Goal: Information Seeking & Learning: Check status

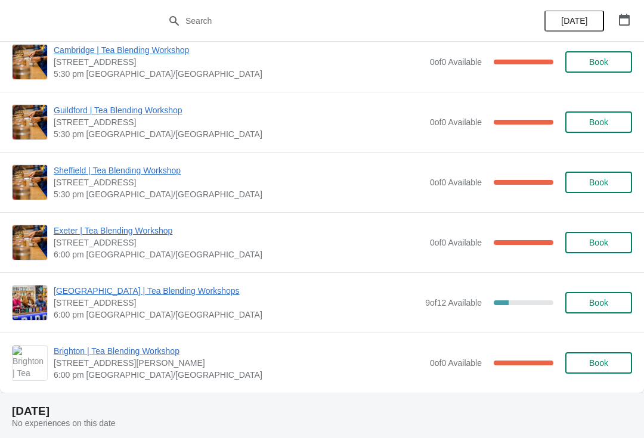
scroll to position [404, 0]
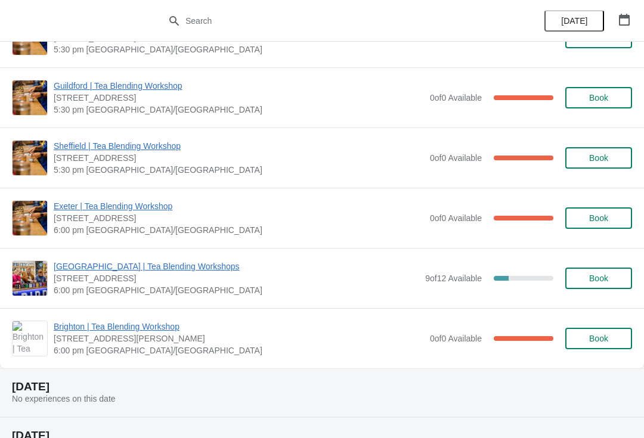
click at [181, 269] on span "[GEOGRAPHIC_DATA] | Tea Blending Workshops" at bounding box center [236, 267] width 365 height 12
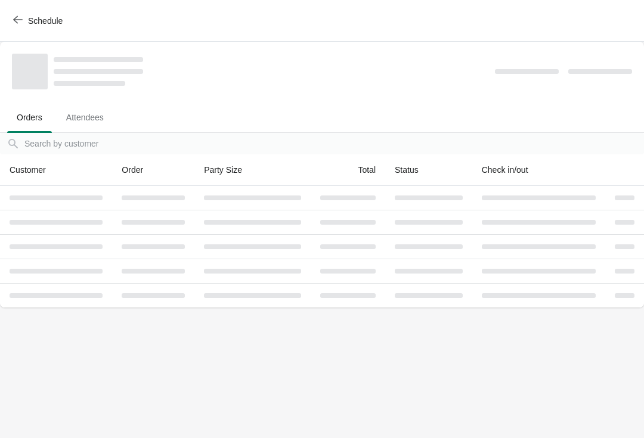
scroll to position [0, 0]
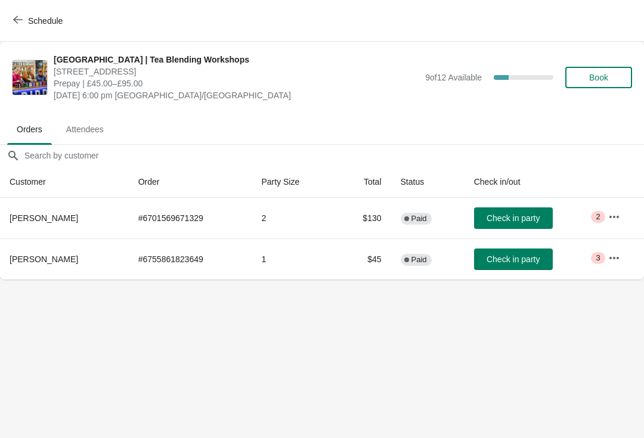
click at [603, 224] on button "button" at bounding box center [613, 216] width 21 height 21
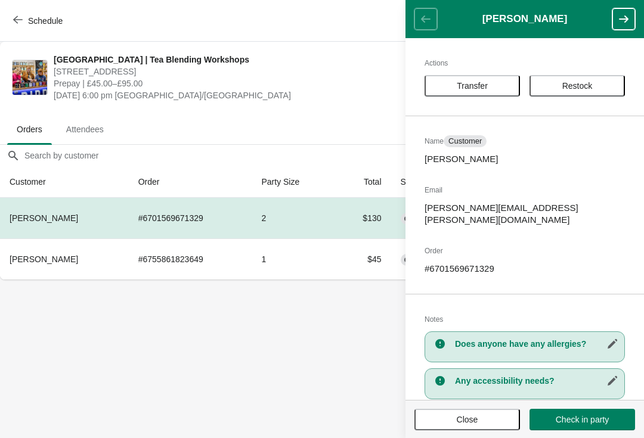
click at [311, 349] on body "Schedule [GEOGRAPHIC_DATA] | Tea Blending Workshops [STREET_ADDRESS] Prepay | £…" at bounding box center [322, 219] width 644 height 438
click at [92, 126] on span "Attendees" at bounding box center [85, 129] width 57 height 21
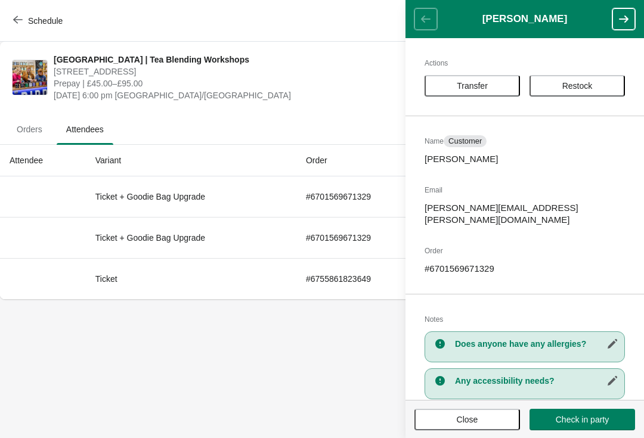
click at [493, 426] on button "Close" at bounding box center [467, 419] width 106 height 21
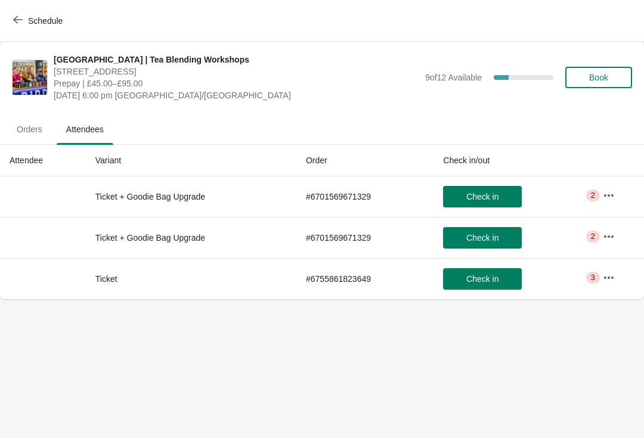
click at [38, 128] on span "Orders" at bounding box center [29, 129] width 45 height 21
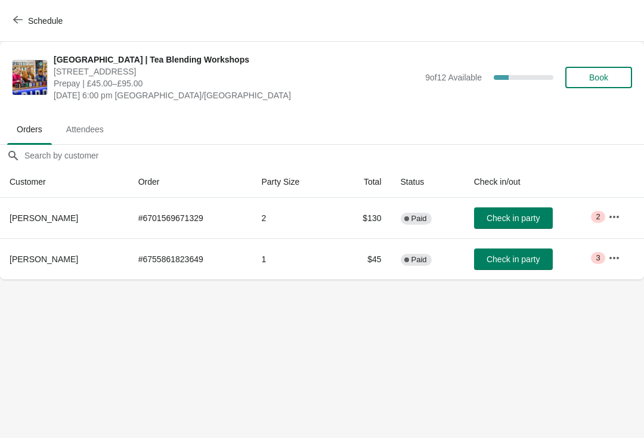
click at [618, 250] on button "button" at bounding box center [613, 257] width 21 height 21
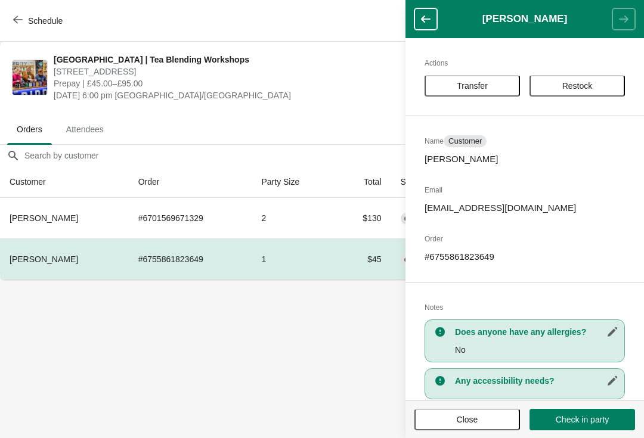
click at [327, 396] on body "Schedule [GEOGRAPHIC_DATA] | Tea Blending Workshops [STREET_ADDRESS] Prepay | £…" at bounding box center [322, 219] width 644 height 438
click at [97, 139] on span "Attendees" at bounding box center [85, 129] width 57 height 21
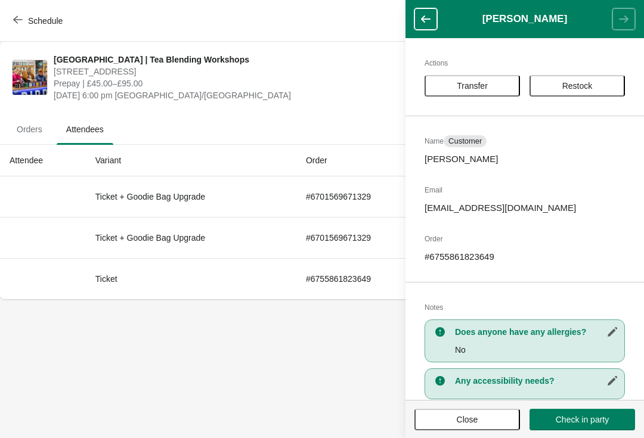
click at [477, 421] on span "Close" at bounding box center [467, 420] width 21 height 10
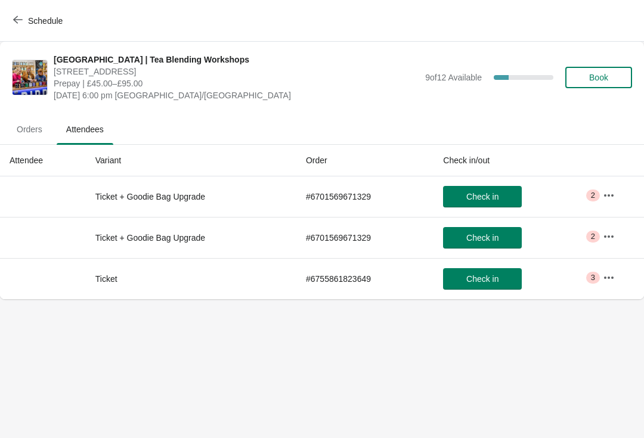
click at [607, 190] on icon "button" at bounding box center [609, 196] width 12 height 12
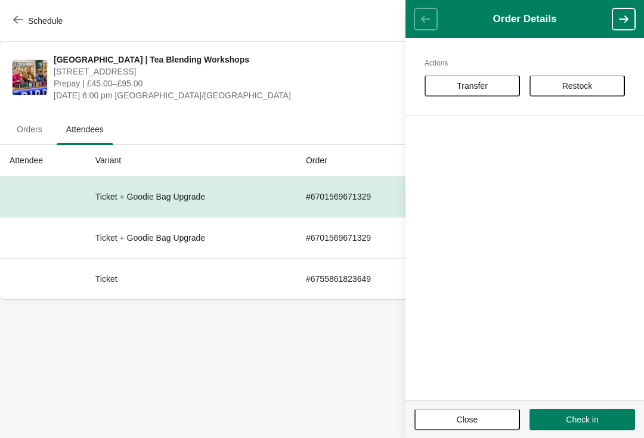
click at [479, 429] on button "Close" at bounding box center [467, 419] width 106 height 21
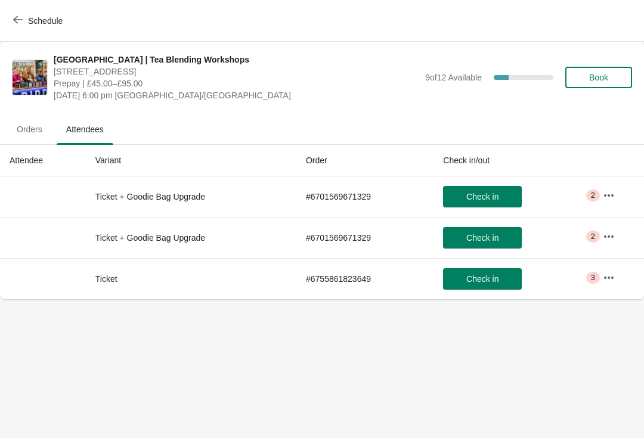
click at [44, 132] on span "Orders" at bounding box center [29, 129] width 45 height 21
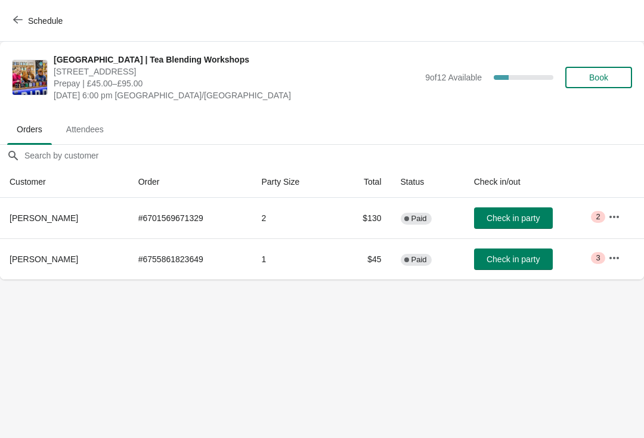
click at [613, 218] on icon "button" at bounding box center [614, 216] width 10 height 2
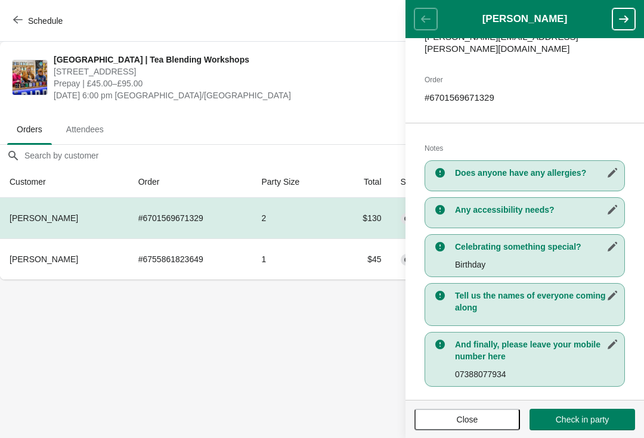
scroll to position [171, 0]
click at [623, 23] on icon "button" at bounding box center [624, 19] width 12 height 12
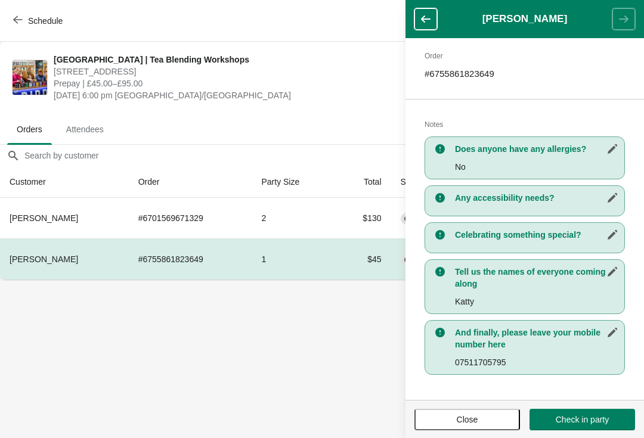
scroll to position [183, 0]
click at [430, 15] on icon "button" at bounding box center [426, 19] width 12 height 12
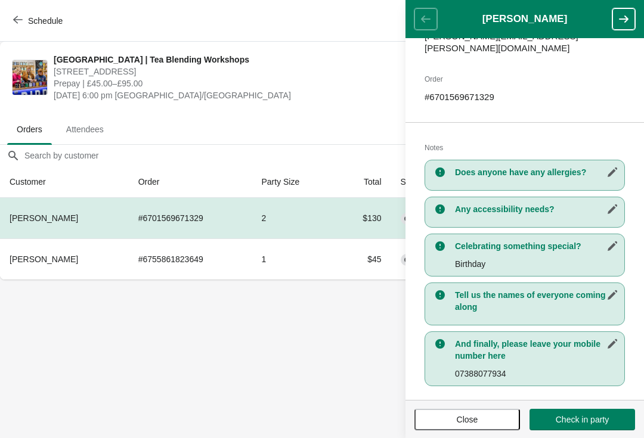
scroll to position [171, 0]
click at [427, 13] on header "[PERSON_NAME]" at bounding box center [524, 19] width 238 height 38
click at [625, 15] on icon "button" at bounding box center [624, 18] width 10 height 7
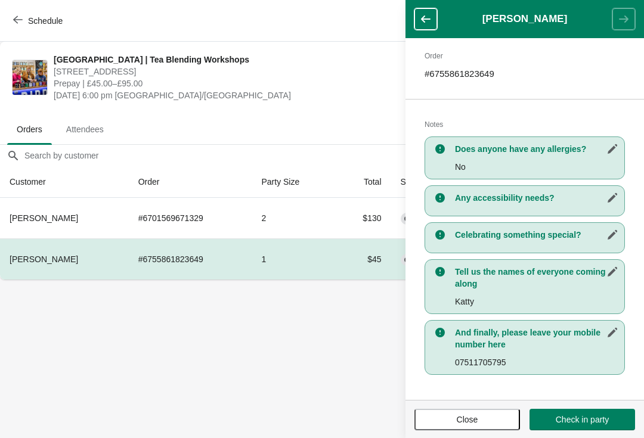
scroll to position [188, 0]
click at [433, 10] on button "button" at bounding box center [425, 18] width 23 height 21
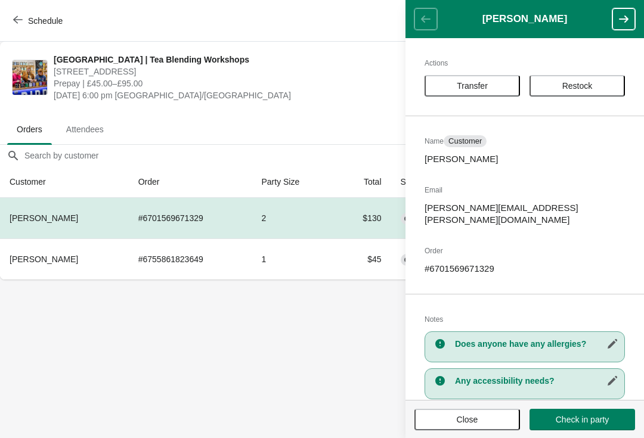
click at [197, 382] on body "Schedule [GEOGRAPHIC_DATA] | Tea Blending Workshops [STREET_ADDRESS] Prepay | £…" at bounding box center [322, 219] width 644 height 438
click at [465, 426] on button "Close" at bounding box center [467, 419] width 106 height 21
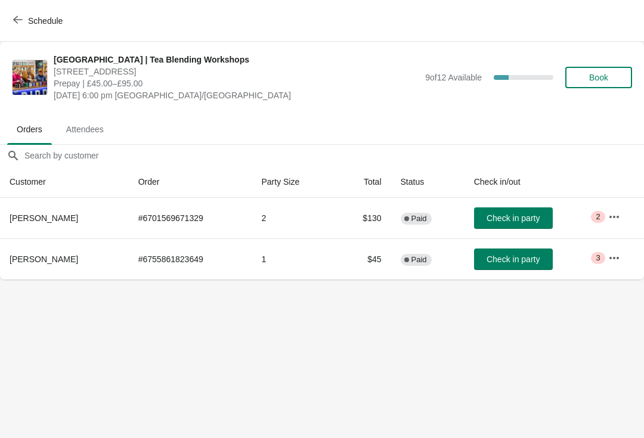
click at [624, 253] on button "button" at bounding box center [613, 257] width 21 height 21
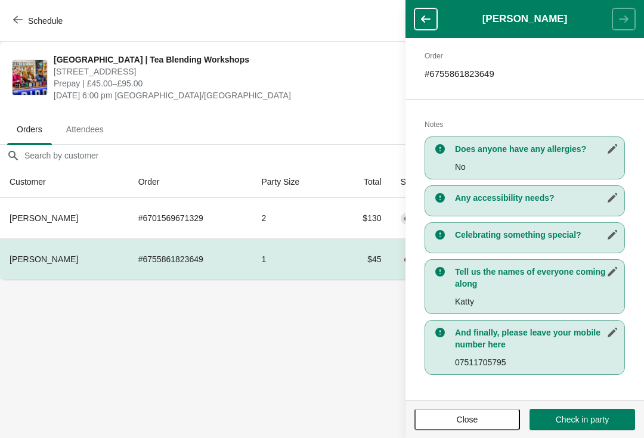
scroll to position [183, 0]
click at [433, 28] on button "button" at bounding box center [425, 18] width 23 height 21
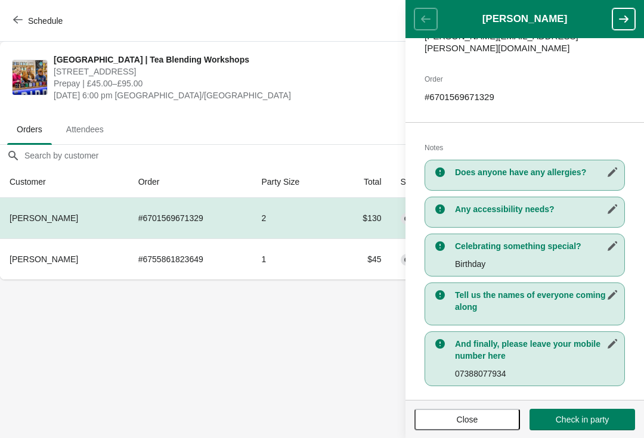
scroll to position [171, 0]
click at [366, 368] on body "Schedule [GEOGRAPHIC_DATA] | Tea Blending Workshops [STREET_ADDRESS] Prepay | £…" at bounding box center [322, 219] width 644 height 438
click at [471, 426] on button "Close" at bounding box center [467, 419] width 106 height 21
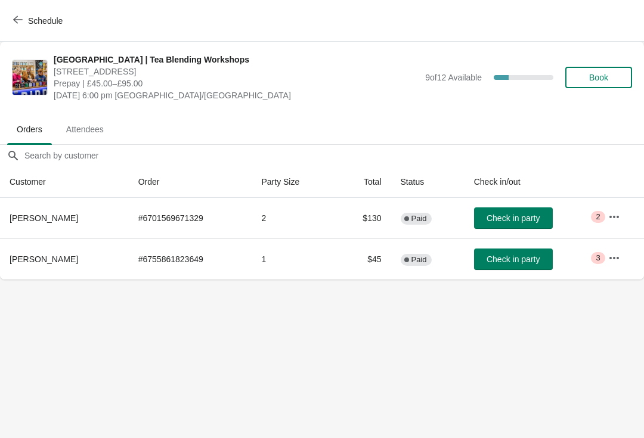
click at [622, 252] on button "button" at bounding box center [613, 257] width 21 height 21
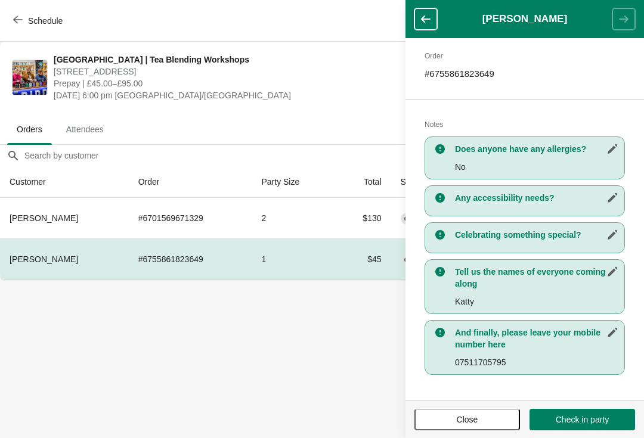
click at [477, 426] on button "Close" at bounding box center [467, 419] width 106 height 21
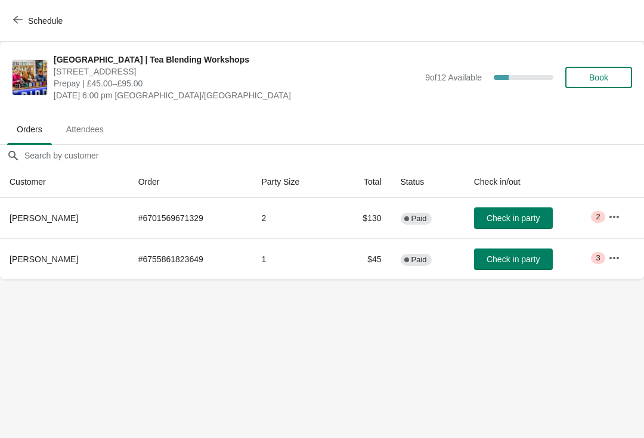
click at [635, 256] on td "Critical 3" at bounding box center [621, 258] width 45 height 41
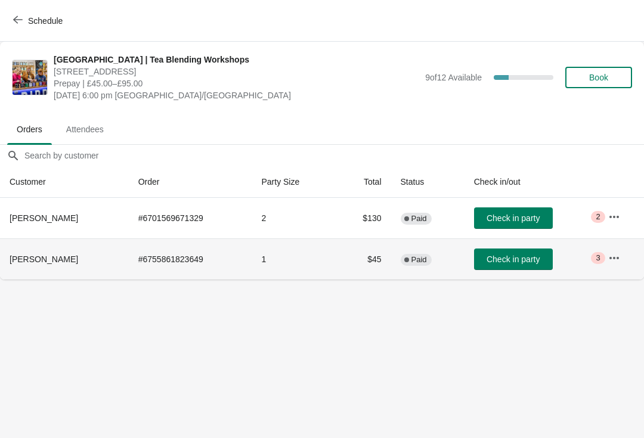
click at [618, 264] on button "button" at bounding box center [613, 257] width 21 height 21
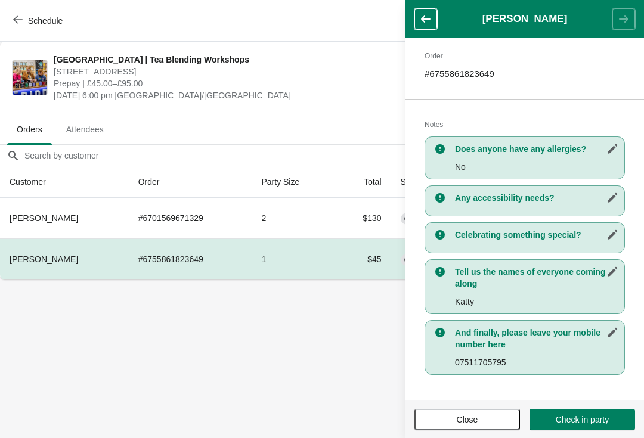
click at [379, 361] on body "Schedule [GEOGRAPHIC_DATA] | Tea Blending Workshops [STREET_ADDRESS] Prepay | £…" at bounding box center [322, 219] width 644 height 438
click at [427, 16] on icon "button" at bounding box center [426, 19] width 12 height 12
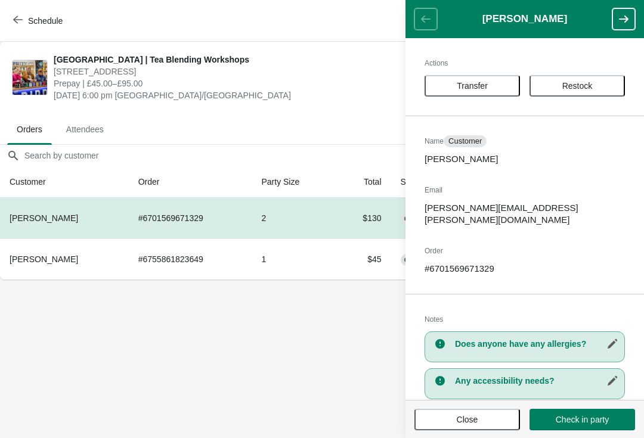
click at [272, 341] on body "Schedule [GEOGRAPHIC_DATA] | Tea Blending Workshops [STREET_ADDRESS] Prepay | £…" at bounding box center [322, 219] width 644 height 438
click at [486, 428] on button "Close" at bounding box center [467, 419] width 106 height 21
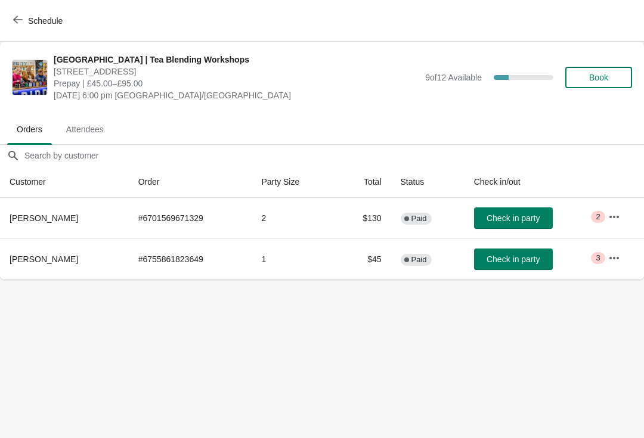
click at [599, 244] on td "Critical 3" at bounding box center [621, 258] width 45 height 41
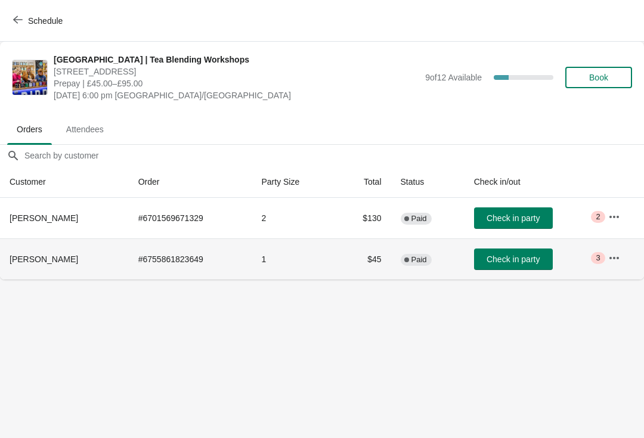
click at [615, 265] on button "button" at bounding box center [613, 257] width 21 height 21
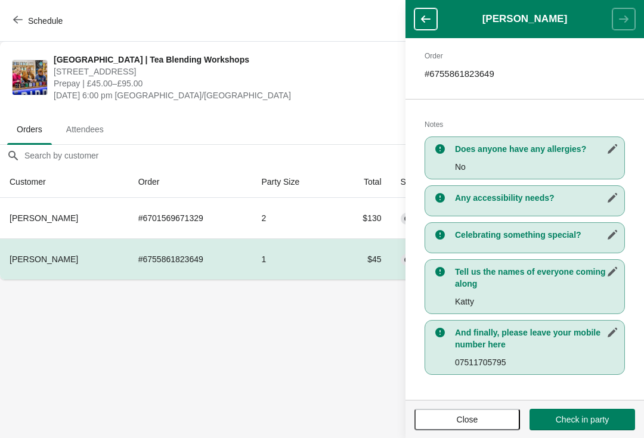
scroll to position [183, 0]
click at [423, 21] on icon "button" at bounding box center [426, 19] width 12 height 12
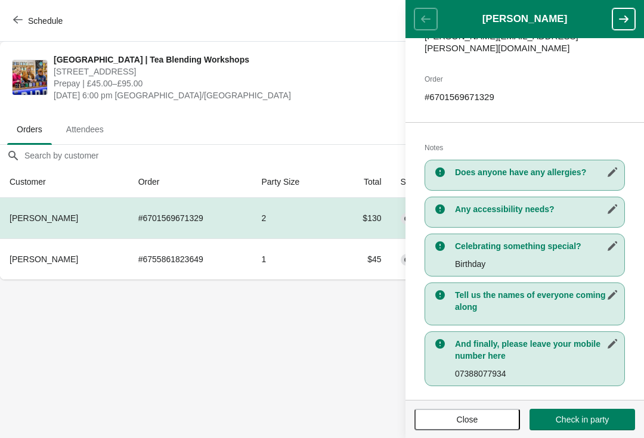
scroll to position [171, 0]
click at [312, 420] on body "Schedule [GEOGRAPHIC_DATA] | Tea Blending Workshops [STREET_ADDRESS] Prepay | £…" at bounding box center [322, 219] width 644 height 438
click at [467, 427] on button "Close" at bounding box center [467, 419] width 106 height 21
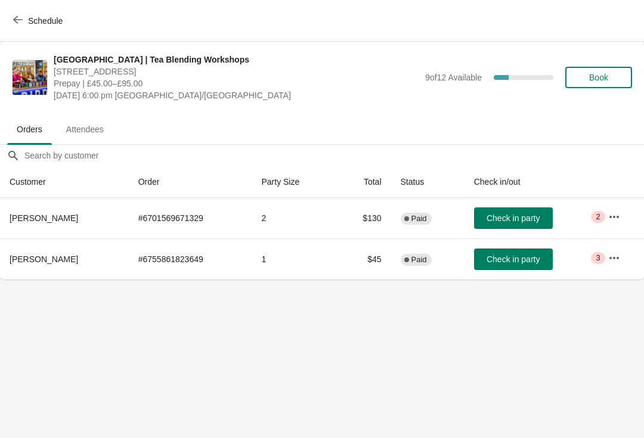
click at [93, 137] on span "Attendees" at bounding box center [85, 129] width 57 height 21
